Goal: Task Accomplishment & Management: Use online tool/utility

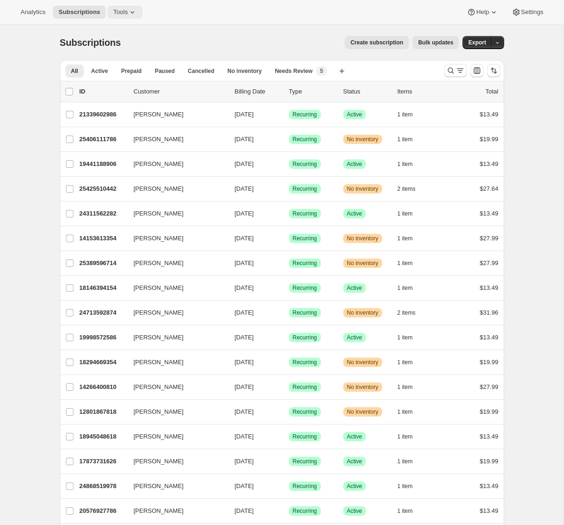
click at [131, 7] on button "Tools" at bounding box center [125, 12] width 35 height 13
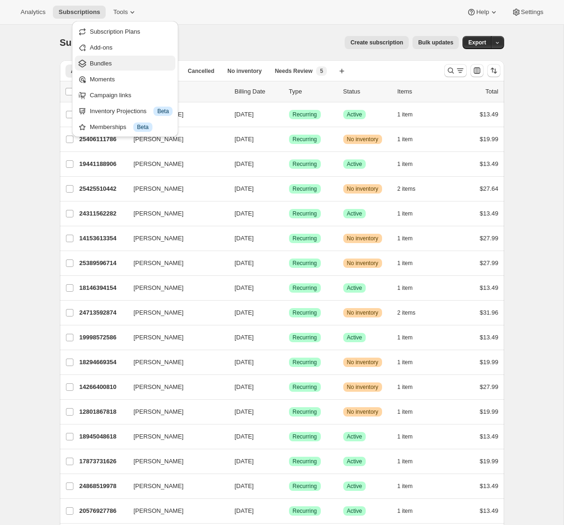
click at [95, 66] on span "Bundles" at bounding box center [101, 63] width 22 height 7
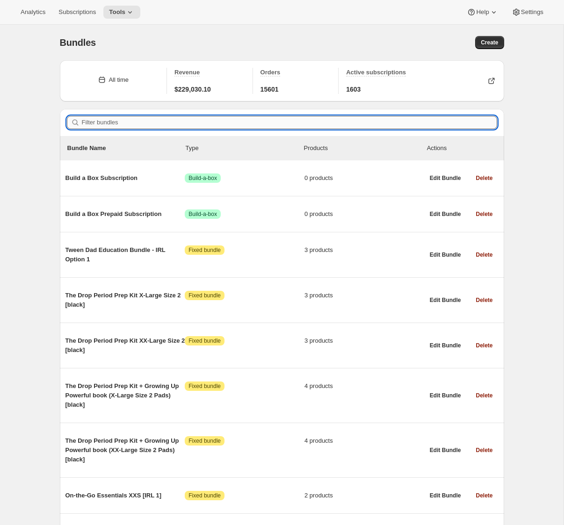
click at [109, 119] on input "Filter bundles" at bounding box center [290, 122] width 416 height 13
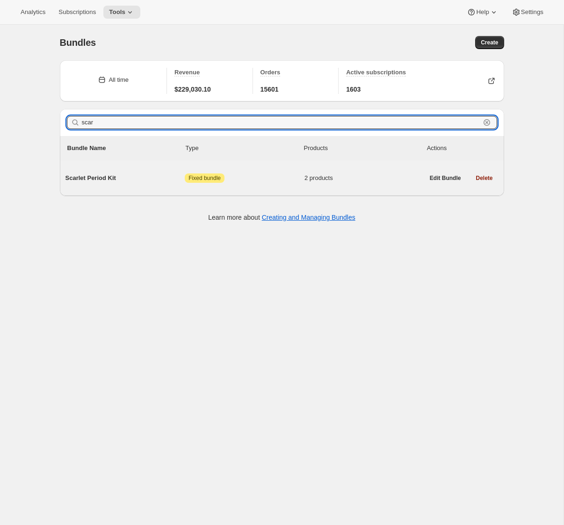
type input "scar"
click at [86, 179] on span "Scarlet Period Kit" at bounding box center [126, 178] width 120 height 9
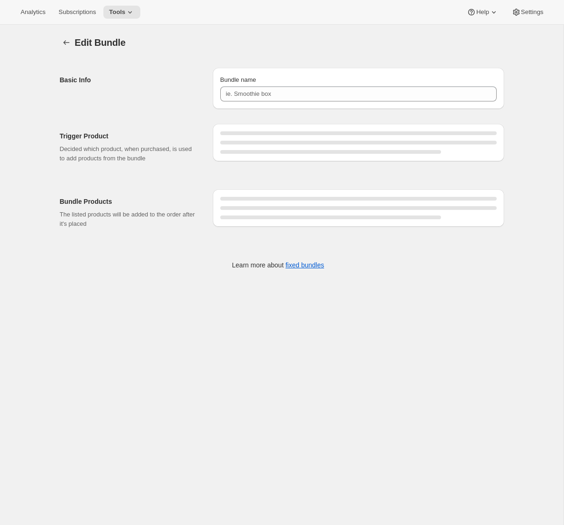
type input "Scarlet Period Kit"
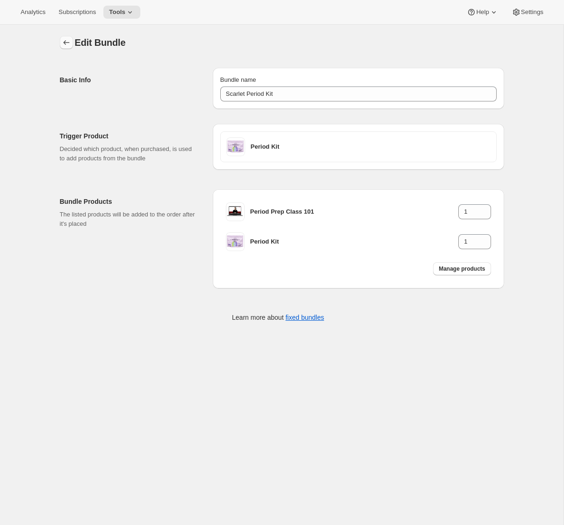
click at [66, 39] on icon "Bundles" at bounding box center [66, 42] width 9 height 9
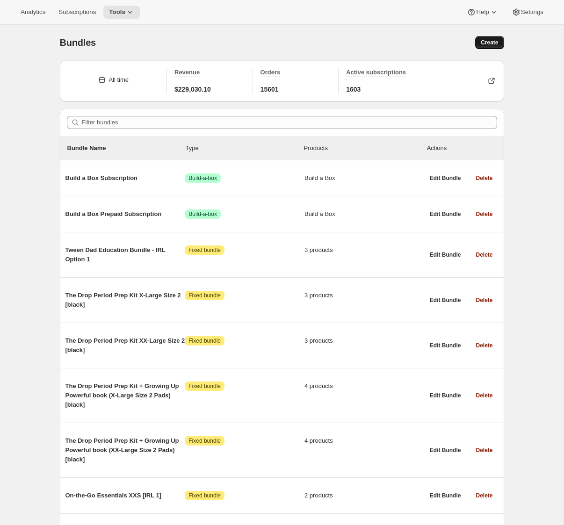
click at [485, 43] on span "Create" at bounding box center [489, 42] width 17 height 7
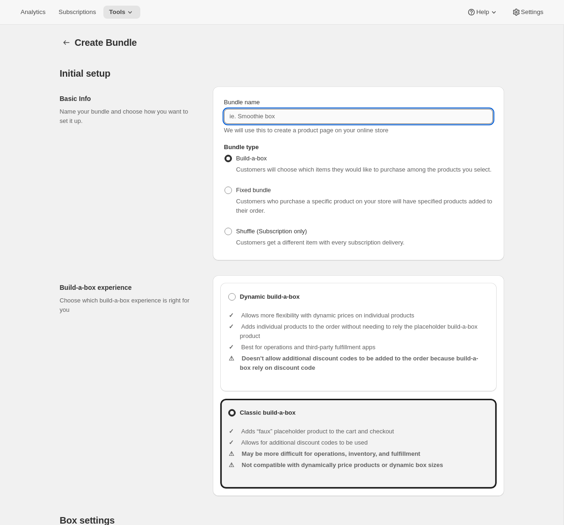
click at [272, 116] on input "Bundle name" at bounding box center [358, 116] width 269 height 15
type input "Heat Patches + Tampons"
click at [255, 194] on span "Fixed bundle" at bounding box center [253, 190] width 35 height 7
click at [225, 187] on input "Fixed bundle" at bounding box center [225, 187] width 0 height 0
radio input "true"
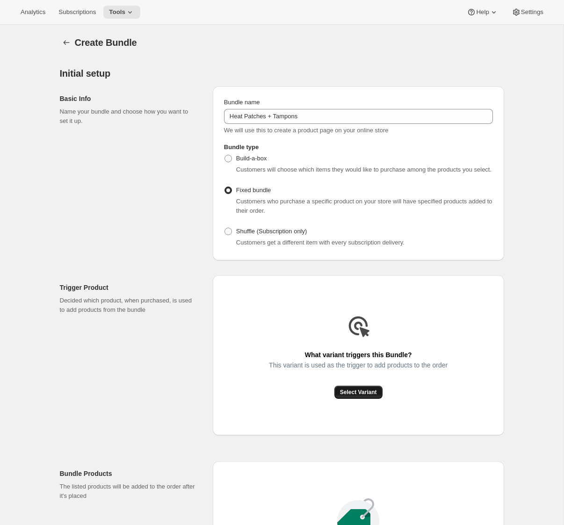
click at [349, 396] on span "Select Variant" at bounding box center [358, 392] width 37 height 7
drag, startPoint x: 61, startPoint y: 310, endPoint x: 184, endPoint y: 327, distance: 124.1
click at [184, 327] on div "Trigger Product Decided which product, when purchased, is used to add products …" at bounding box center [133, 356] width 146 height 160
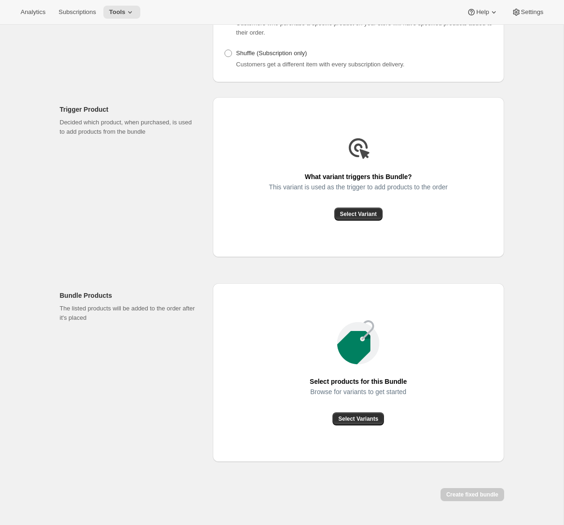
scroll to position [159, 0]
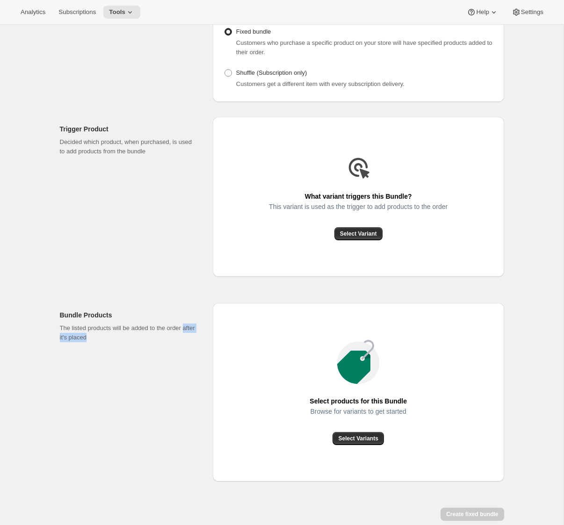
drag, startPoint x: 58, startPoint y: 344, endPoint x: 112, endPoint y: 371, distance: 60.1
click at [112, 371] on div "Trigger Product Decided which product, when purchased, is used to add products …" at bounding box center [278, 337] width 452 height 470
click at [112, 371] on div "Bundle Products The listed products will be added to the order after it's placed" at bounding box center [133, 392] width 146 height 179
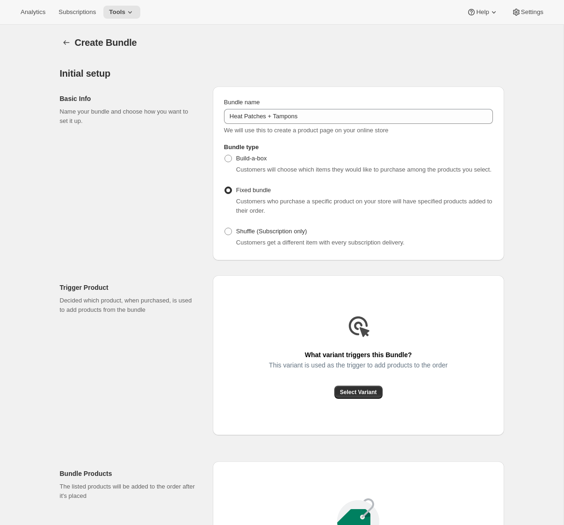
scroll to position [0, 0]
click at [60, 42] on button "Bundles" at bounding box center [66, 42] width 13 height 13
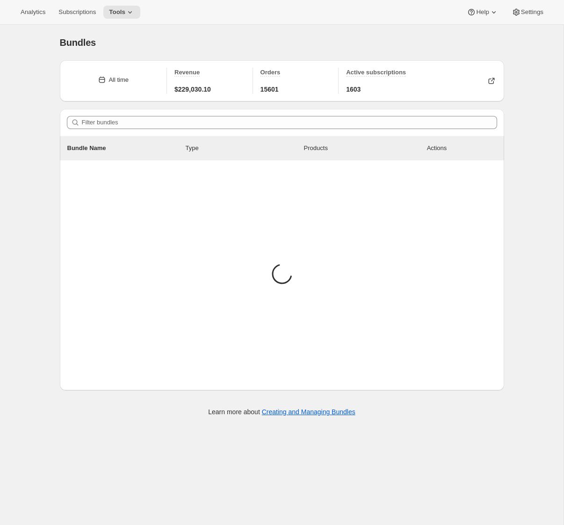
click at [60, 42] on span "Bundles" at bounding box center [78, 42] width 36 height 10
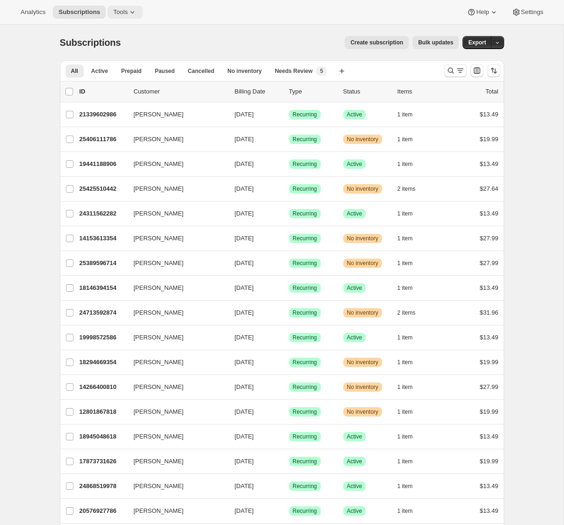
click at [128, 15] on span "Tools" at bounding box center [120, 11] width 15 height 7
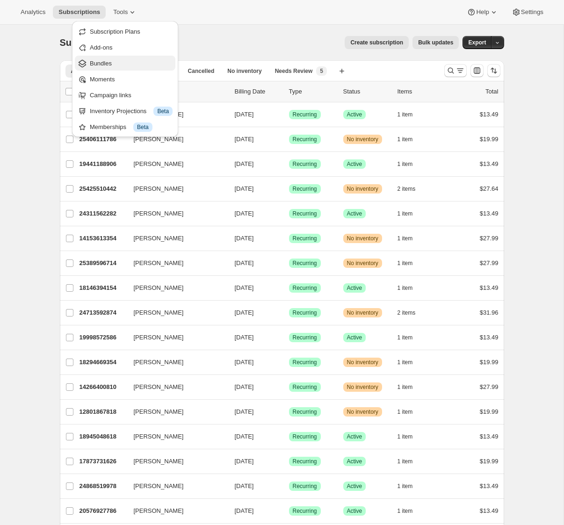
click at [112, 64] on span "Bundles" at bounding box center [101, 63] width 22 height 7
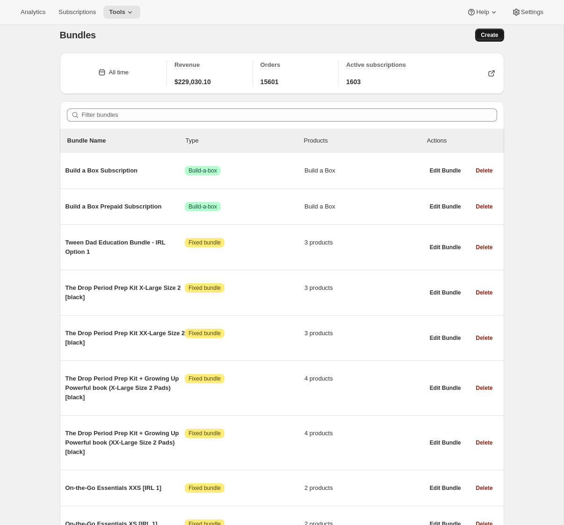
click at [498, 29] on button "Create" at bounding box center [489, 35] width 29 height 13
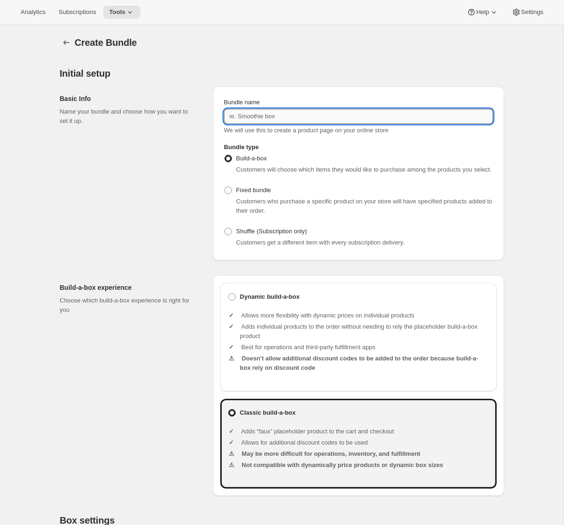
click at [281, 120] on input "Bundle name" at bounding box center [358, 116] width 269 height 15
type input "Heat Patches + Tampons"
click at [262, 194] on span "Fixed bundle" at bounding box center [253, 190] width 35 height 7
click at [225, 187] on input "Fixed bundle" at bounding box center [225, 187] width 0 height 0
radio input "true"
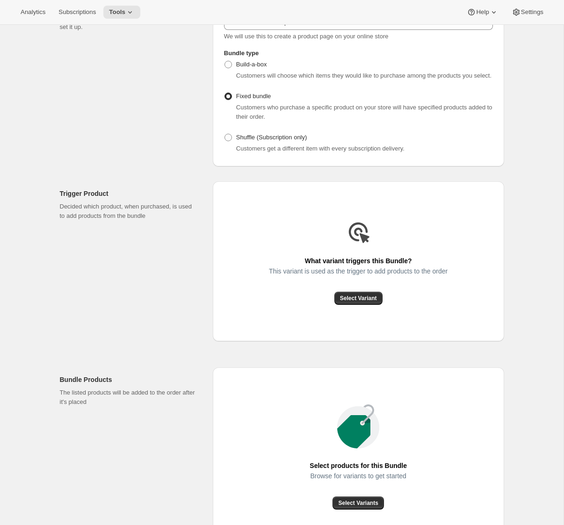
scroll to position [95, 0]
click at [370, 302] on span "Select Variant" at bounding box center [358, 297] width 37 height 7
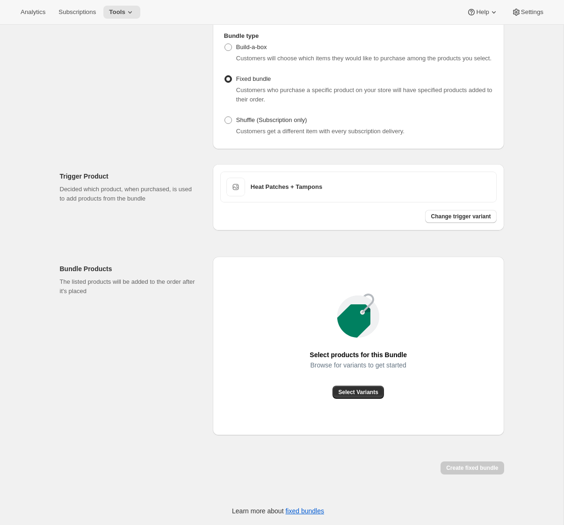
scroll to position [121, 0]
click at [358, 395] on span "Select Variants" at bounding box center [358, 392] width 40 height 7
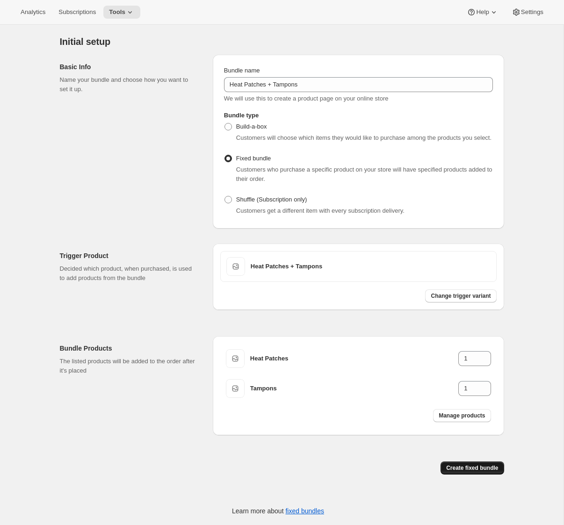
click at [473, 466] on span "Create fixed bundle" at bounding box center [472, 468] width 52 height 7
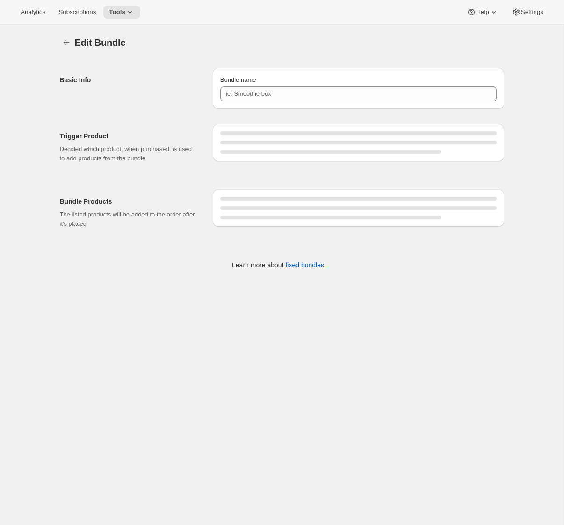
type input "Heat Patches + Tampons"
